Goal: Transaction & Acquisition: Book appointment/travel/reservation

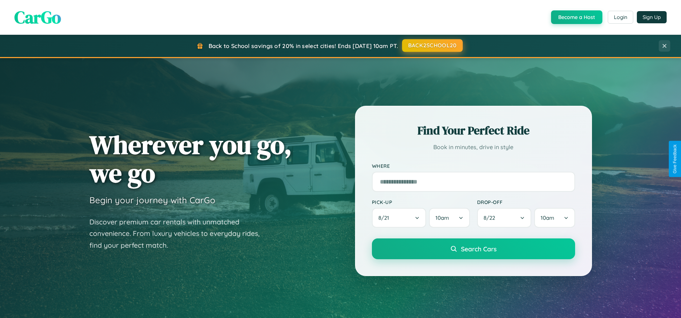
click at [432, 46] on button "BACK2SCHOOL20" at bounding box center [432, 45] width 61 height 13
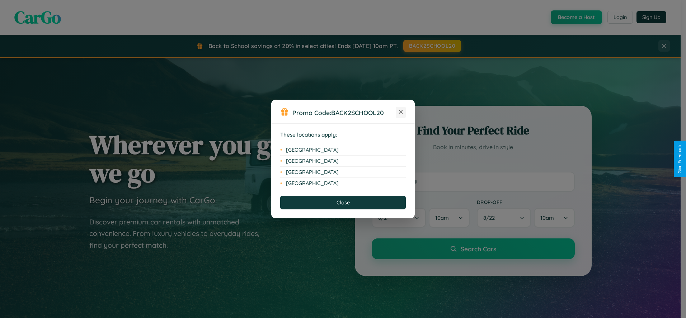
click at [401, 112] on icon at bounding box center [401, 112] width 4 height 4
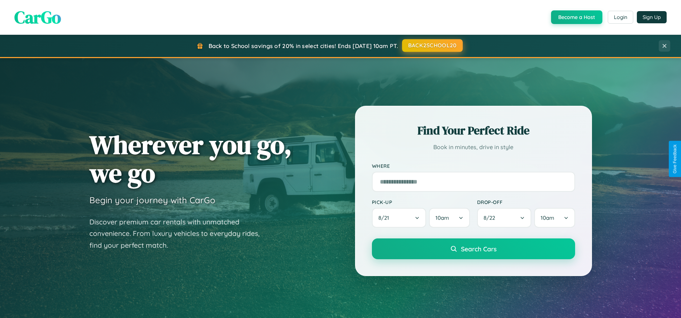
click at [432, 46] on button "BACK2SCHOOL20" at bounding box center [432, 45] width 61 height 13
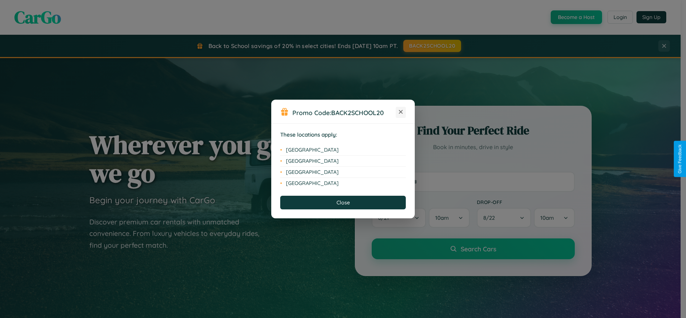
click at [401, 112] on icon at bounding box center [401, 112] width 4 height 4
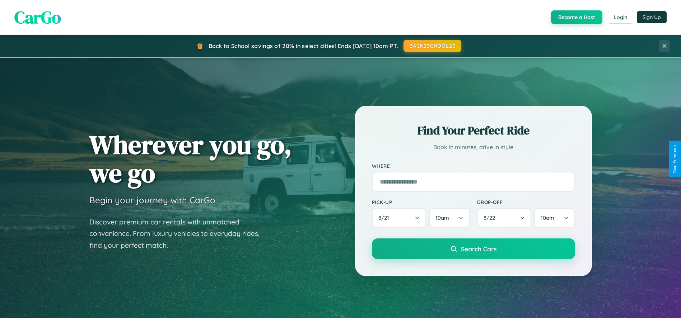
scroll to position [1378, 0]
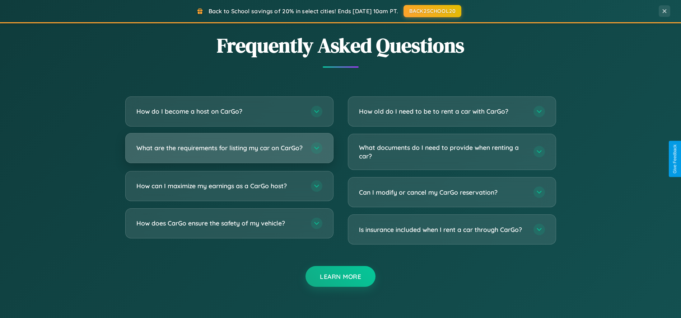
click at [229, 151] on h3 "What are the requirements for listing my car on CarGo?" at bounding box center [219, 148] width 167 height 9
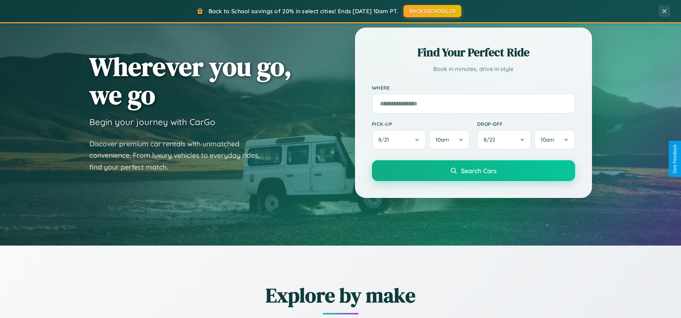
scroll to position [23, 0]
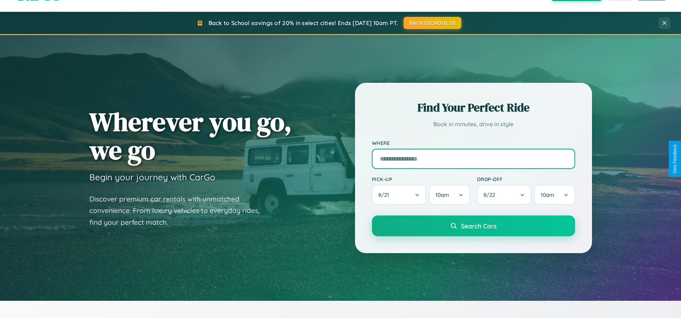
click at [473, 159] on input "text" at bounding box center [473, 159] width 203 height 20
type input "**********"
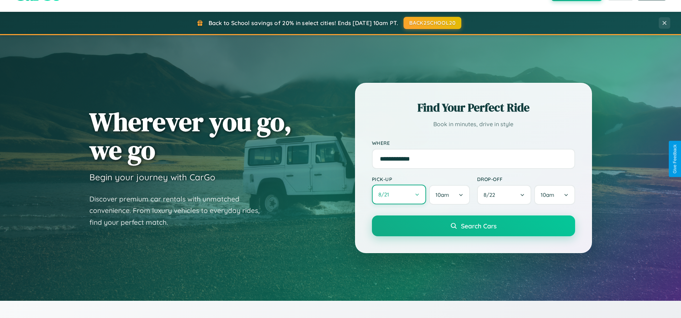
click at [399, 195] on button "8 / 21" at bounding box center [399, 195] width 55 height 20
select select "*"
select select "****"
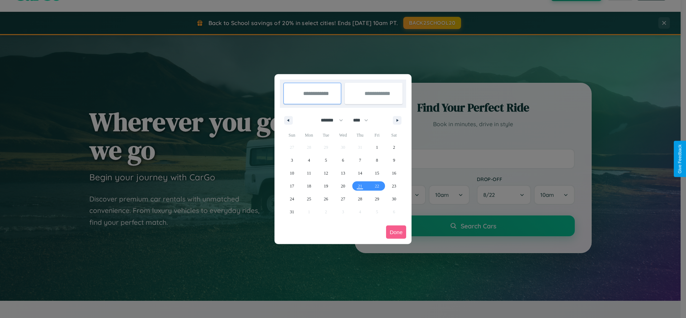
drag, startPoint x: 329, startPoint y: 120, endPoint x: 343, endPoint y: 144, distance: 27.7
click at [329, 120] on select "******* ******** ***** ***** *** **** **** ****** ********* ******* ******** **…" at bounding box center [330, 120] width 30 height 12
select select "*"
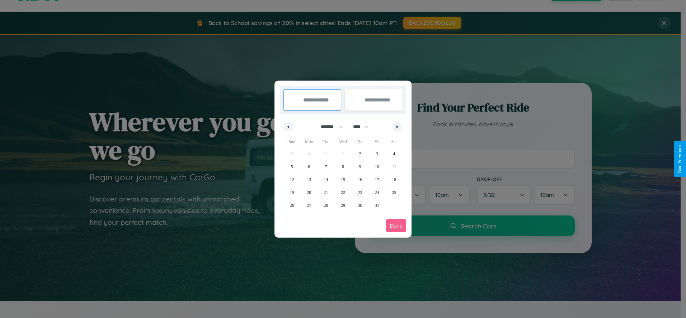
drag, startPoint x: 364, startPoint y: 127, endPoint x: 343, endPoint y: 144, distance: 27.0
click at [364, 127] on select "**** **** **** **** **** **** **** **** **** **** **** **** **** **** **** ****…" at bounding box center [360, 127] width 22 height 12
select select "****"
click at [343, 179] on span "14" at bounding box center [343, 179] width 4 height 13
type input "**********"
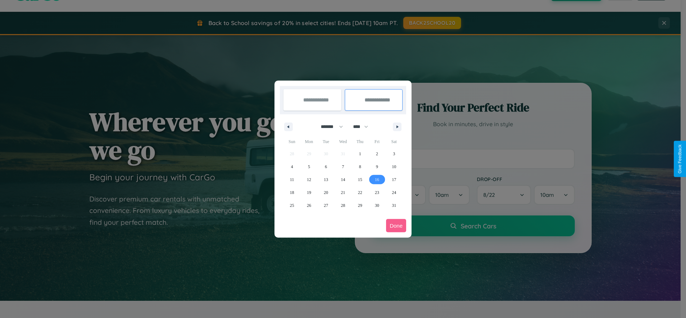
click at [377, 179] on span "16" at bounding box center [377, 179] width 4 height 13
type input "**********"
click at [396, 226] on button "Done" at bounding box center [396, 225] width 20 height 13
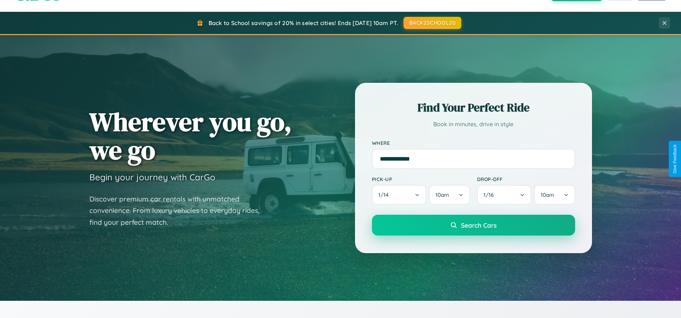
click at [473, 226] on span "Search Cars" at bounding box center [479, 225] width 36 height 8
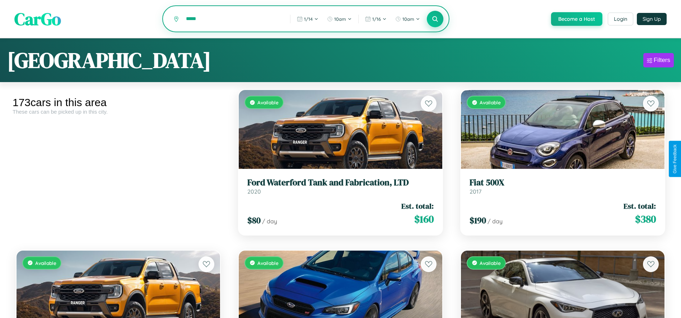
type input "*****"
click at [435, 19] on icon at bounding box center [435, 18] width 7 height 7
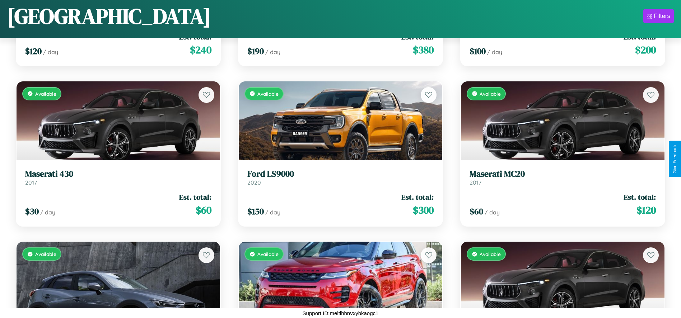
scroll to position [1873, 0]
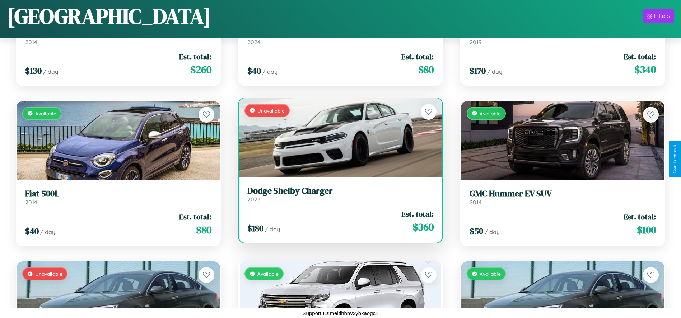
click at [338, 197] on link "Dodge Shelby Charger 2023" at bounding box center [340, 195] width 186 height 18
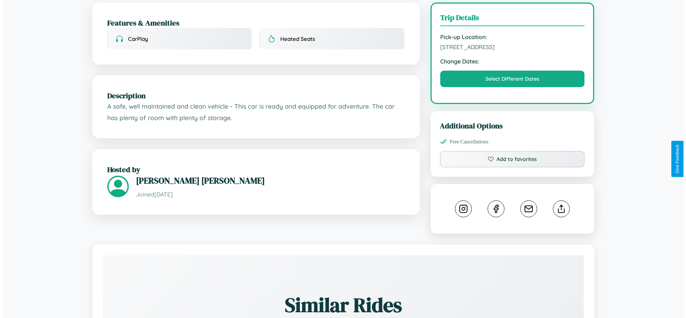
scroll to position [214, 0]
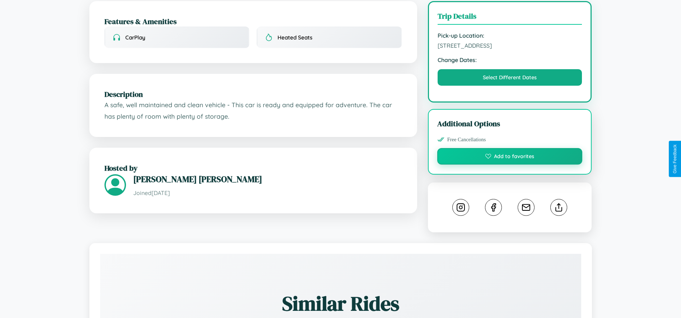
click at [510, 158] on button "Add to favorites" at bounding box center [509, 156] width 145 height 17
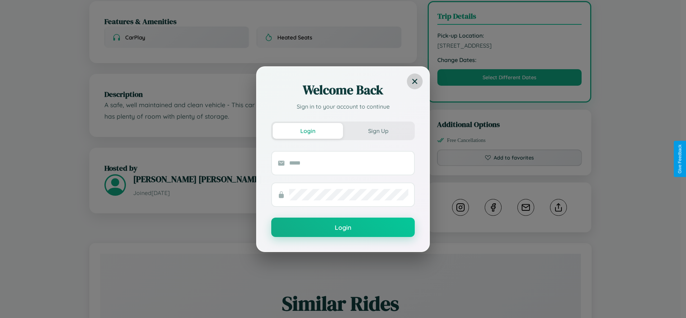
click at [415, 81] on icon at bounding box center [414, 81] width 5 height 5
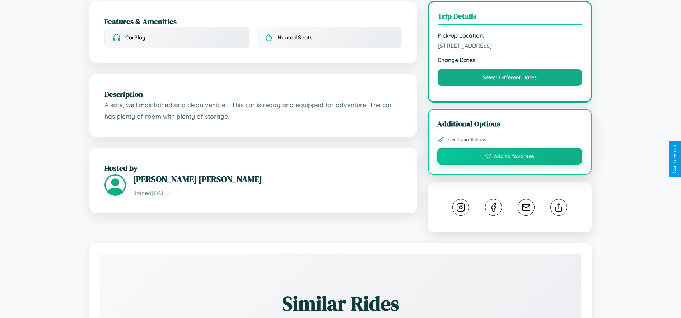
click at [510, 158] on button "Add to favorites" at bounding box center [509, 156] width 145 height 17
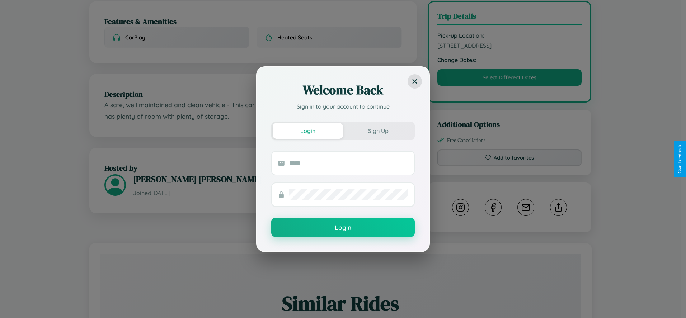
click at [510, 159] on div "Welcome Back Sign in to your account to continue Login Sign Up Login" at bounding box center [343, 159] width 686 height 318
click at [415, 81] on icon at bounding box center [414, 81] width 5 height 5
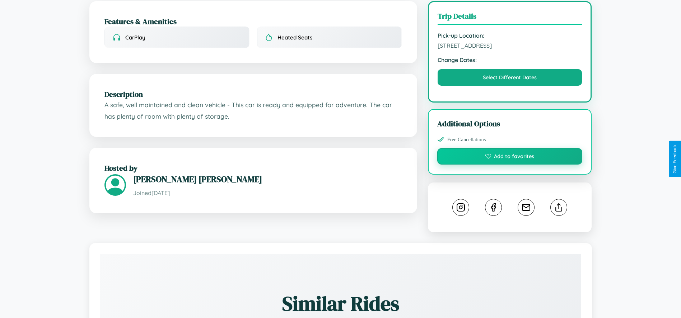
click at [510, 158] on button "Add to favorites" at bounding box center [509, 156] width 145 height 17
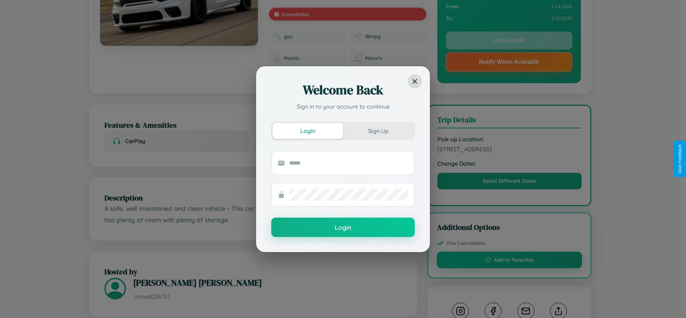
scroll to position [0, 0]
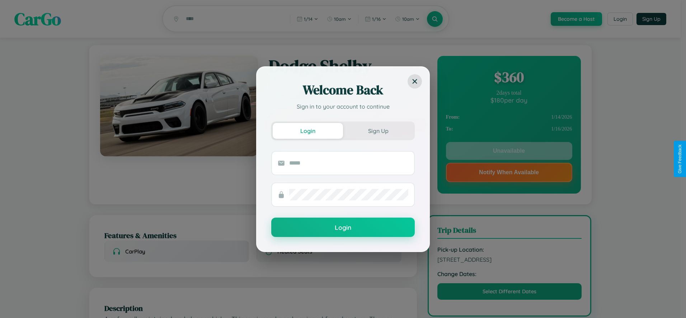
click at [509, 152] on div "Welcome Back Sign in to your account to continue Login Sign Up Login" at bounding box center [343, 159] width 686 height 318
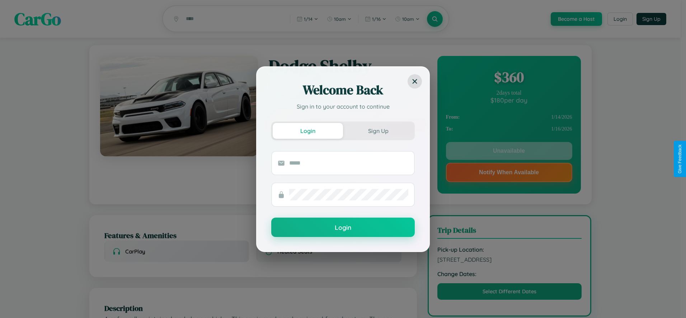
click at [509, 152] on div "Welcome Back Sign in to your account to continue Login Sign Up Login" at bounding box center [343, 159] width 686 height 318
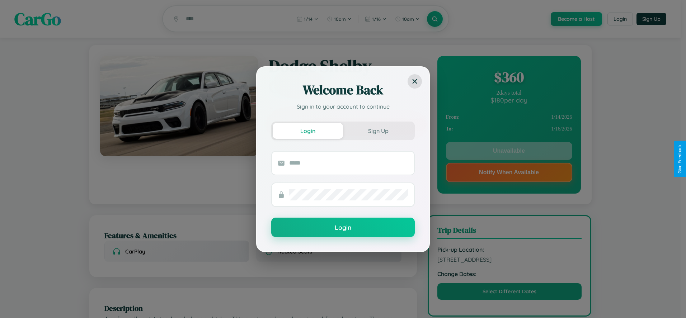
click at [509, 152] on div "Welcome Back Sign in to your account to continue Login Sign Up Login" at bounding box center [343, 159] width 686 height 318
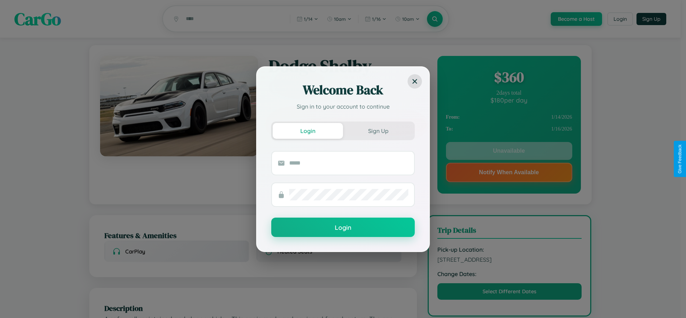
click at [509, 152] on div "Welcome Back Sign in to your account to continue Login Sign Up Login" at bounding box center [343, 159] width 686 height 318
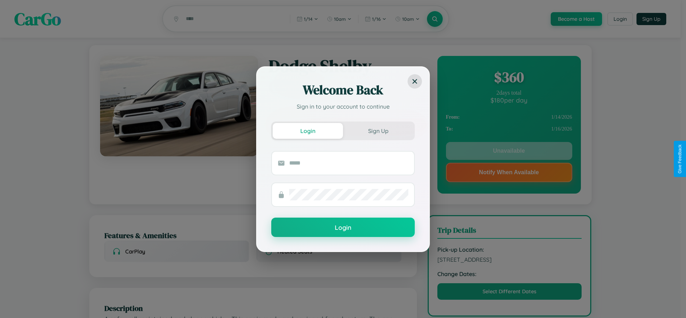
click at [509, 152] on div "Welcome Back Sign in to your account to continue Login Sign Up Login" at bounding box center [343, 159] width 686 height 318
